Goal: Navigation & Orientation: Find specific page/section

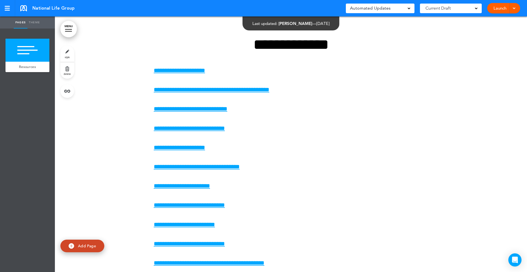
scroll to position [98, 0]
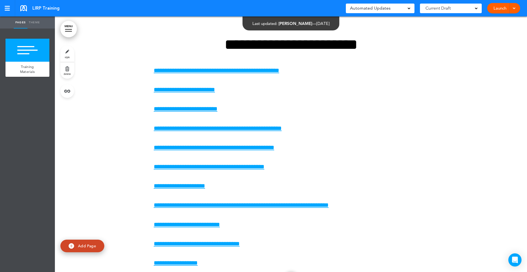
scroll to position [30, 0]
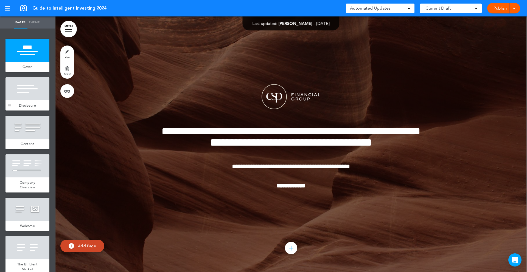
click at [24, 98] on div at bounding box center [27, 88] width 44 height 23
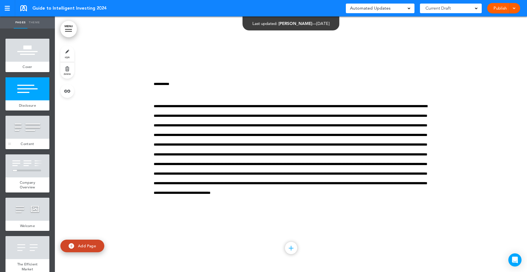
click at [28, 134] on div at bounding box center [27, 127] width 44 height 23
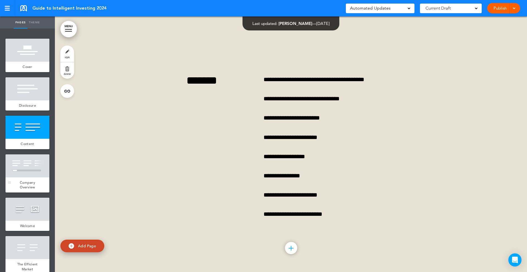
click at [32, 166] on div at bounding box center [27, 166] width 44 height 23
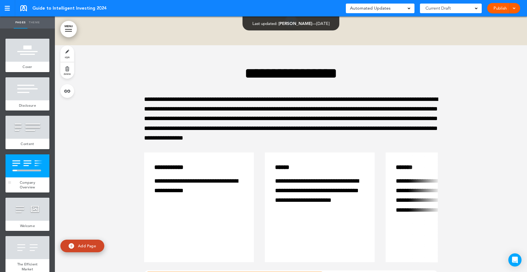
scroll to position [767, 0]
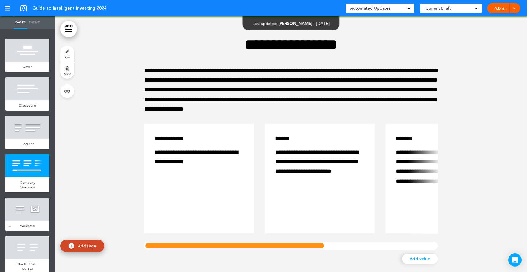
click at [35, 212] on div at bounding box center [27, 209] width 44 height 23
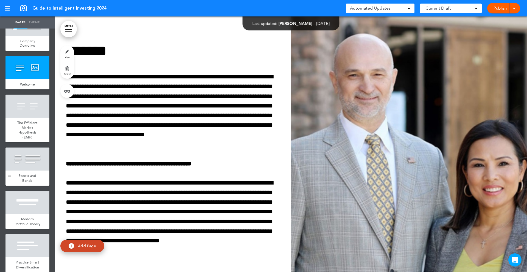
scroll to position [142, 0]
click at [26, 113] on div at bounding box center [27, 105] width 44 height 23
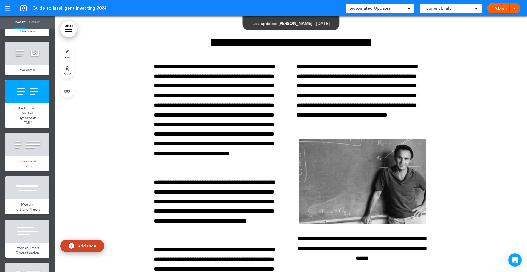
scroll to position [168, 0]
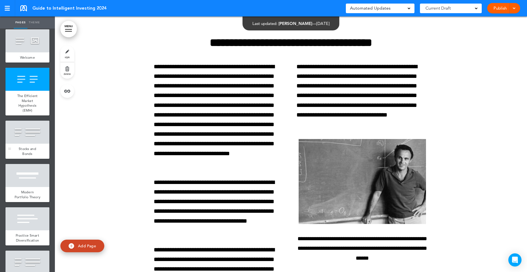
click at [27, 137] on div at bounding box center [27, 132] width 44 height 23
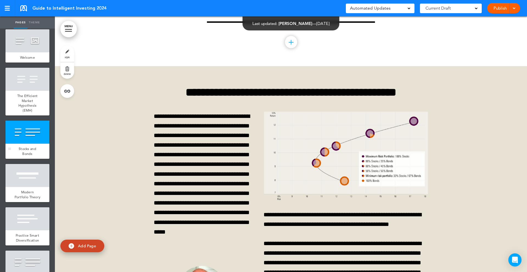
scroll to position [1779, 0]
